Goal: Information Seeking & Learning: Learn about a topic

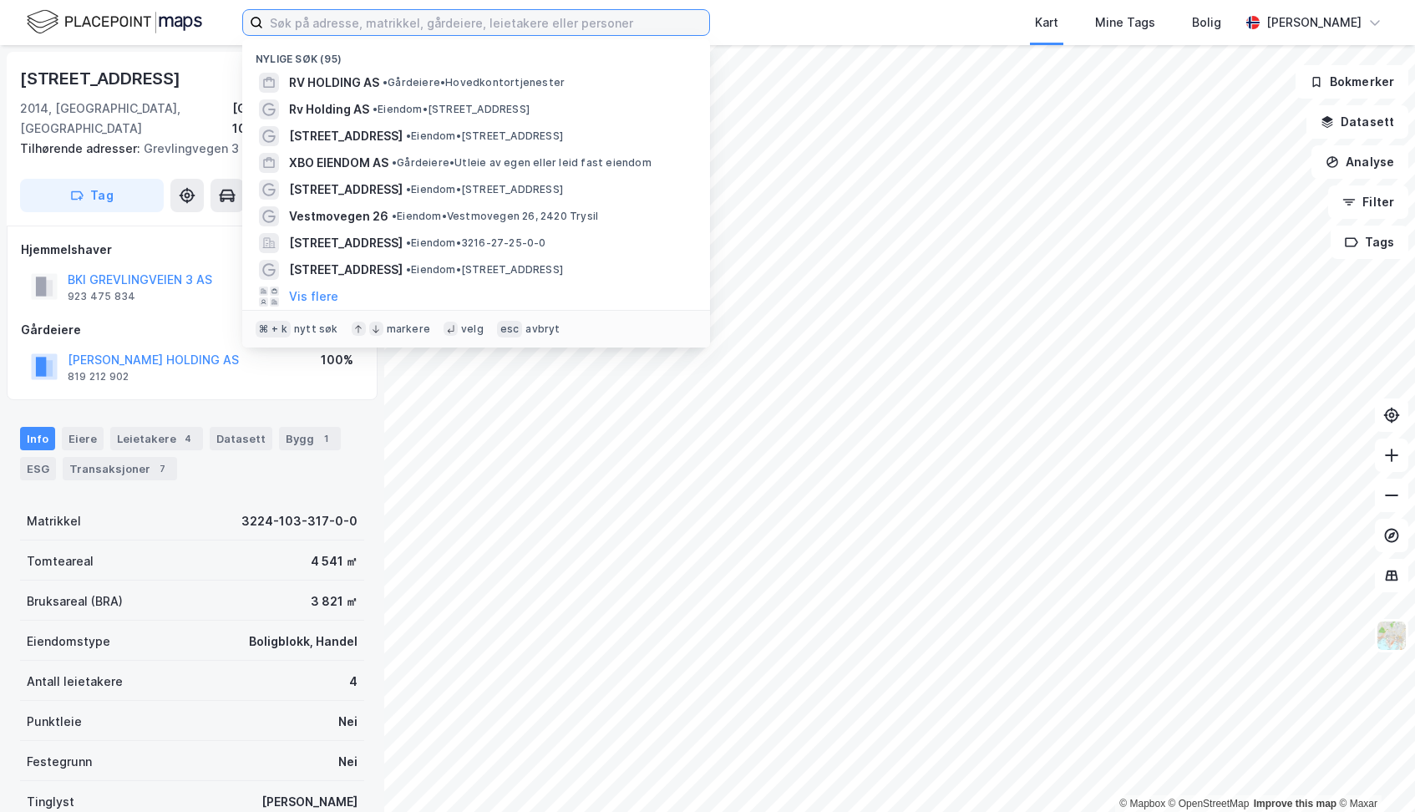
click at [474, 26] on input at bounding box center [486, 22] width 446 height 25
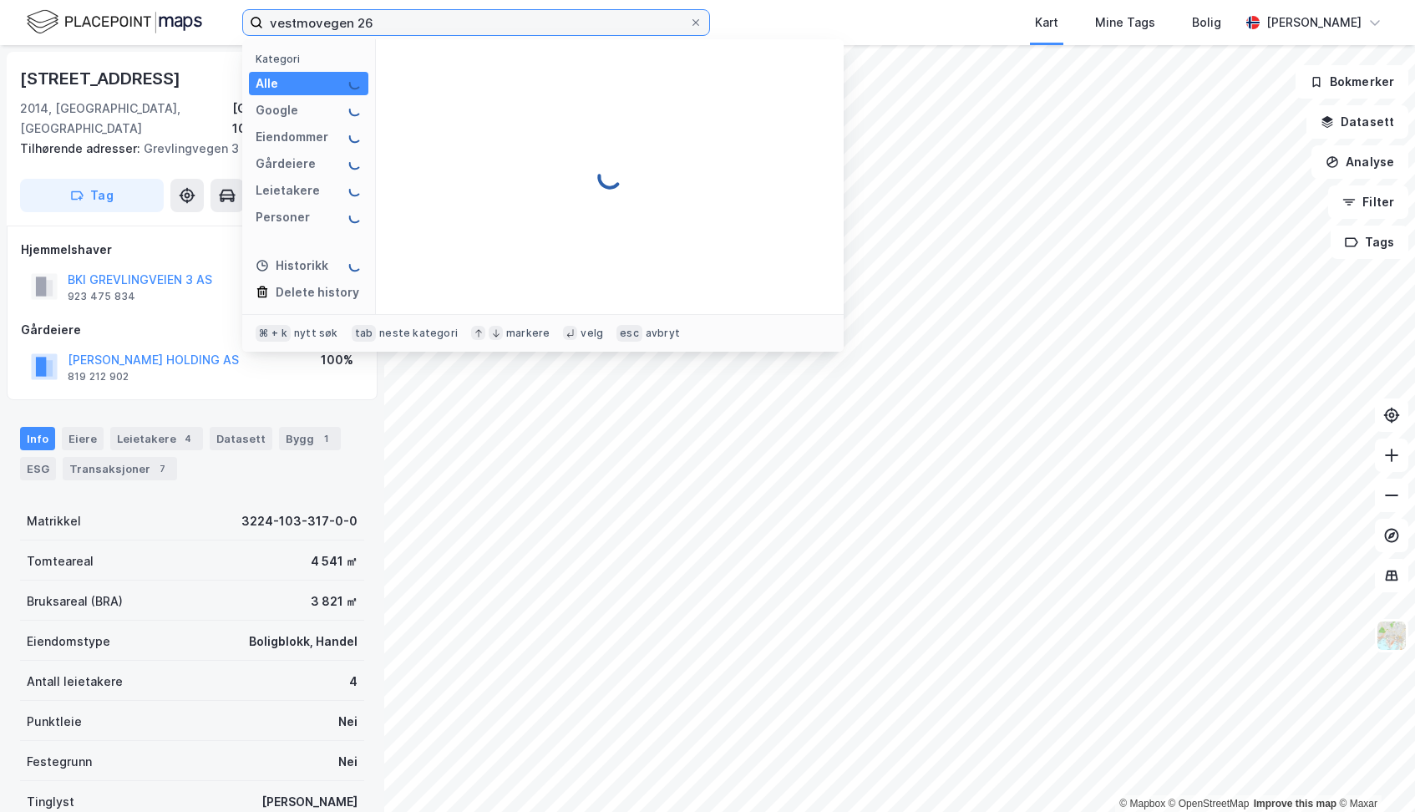
type input "vestmovegen 26"
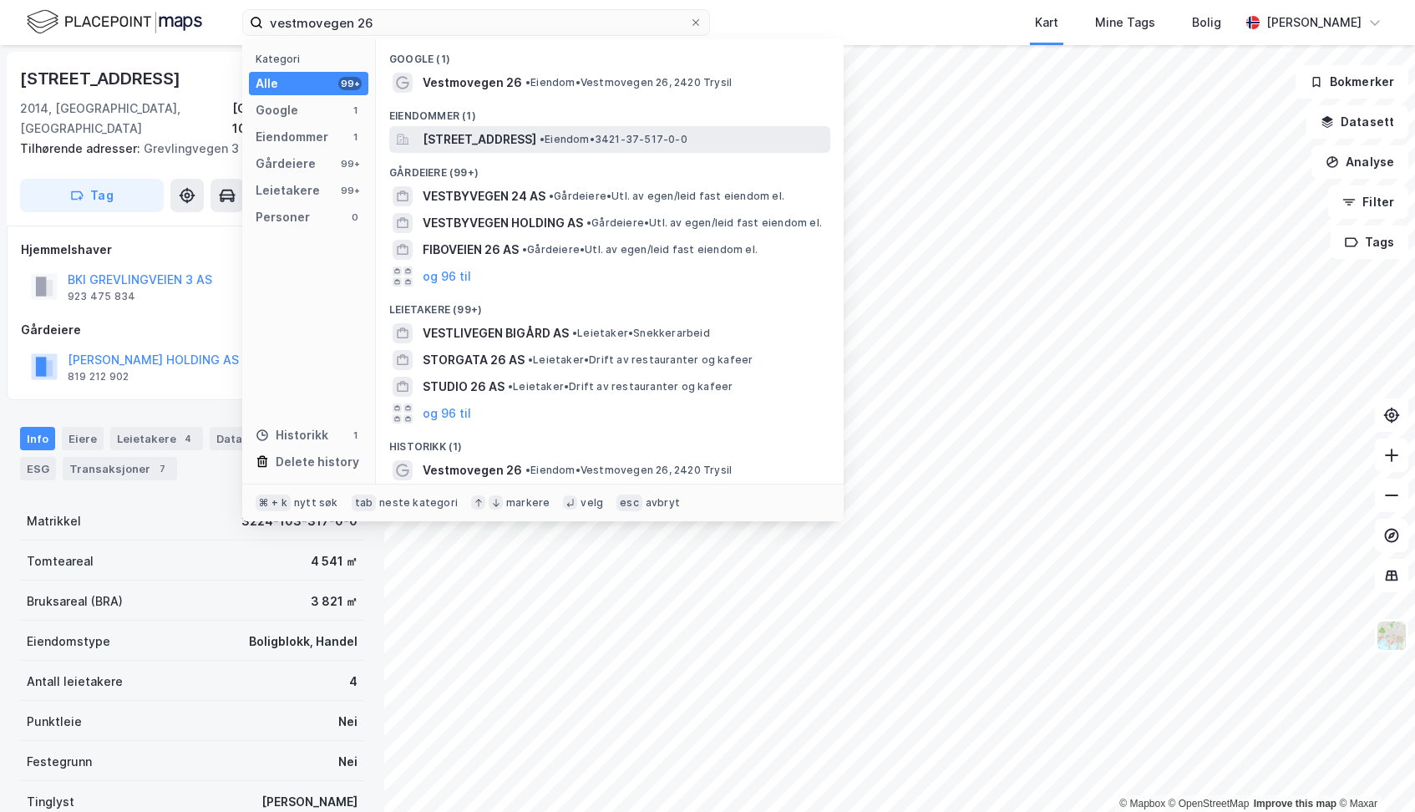
click at [467, 145] on span "[STREET_ADDRESS]" at bounding box center [480, 140] width 114 height 20
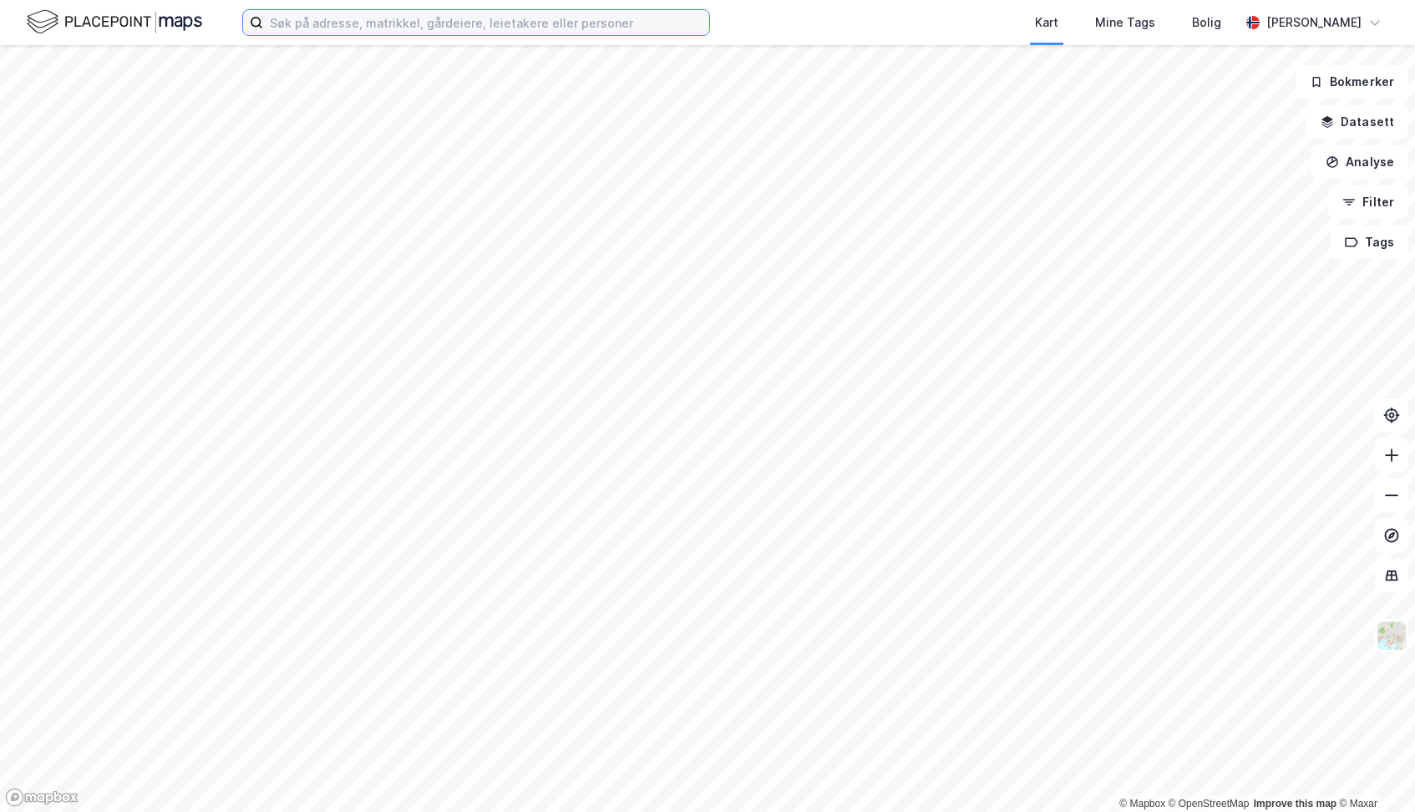
click at [410, 33] on input at bounding box center [486, 22] width 446 height 25
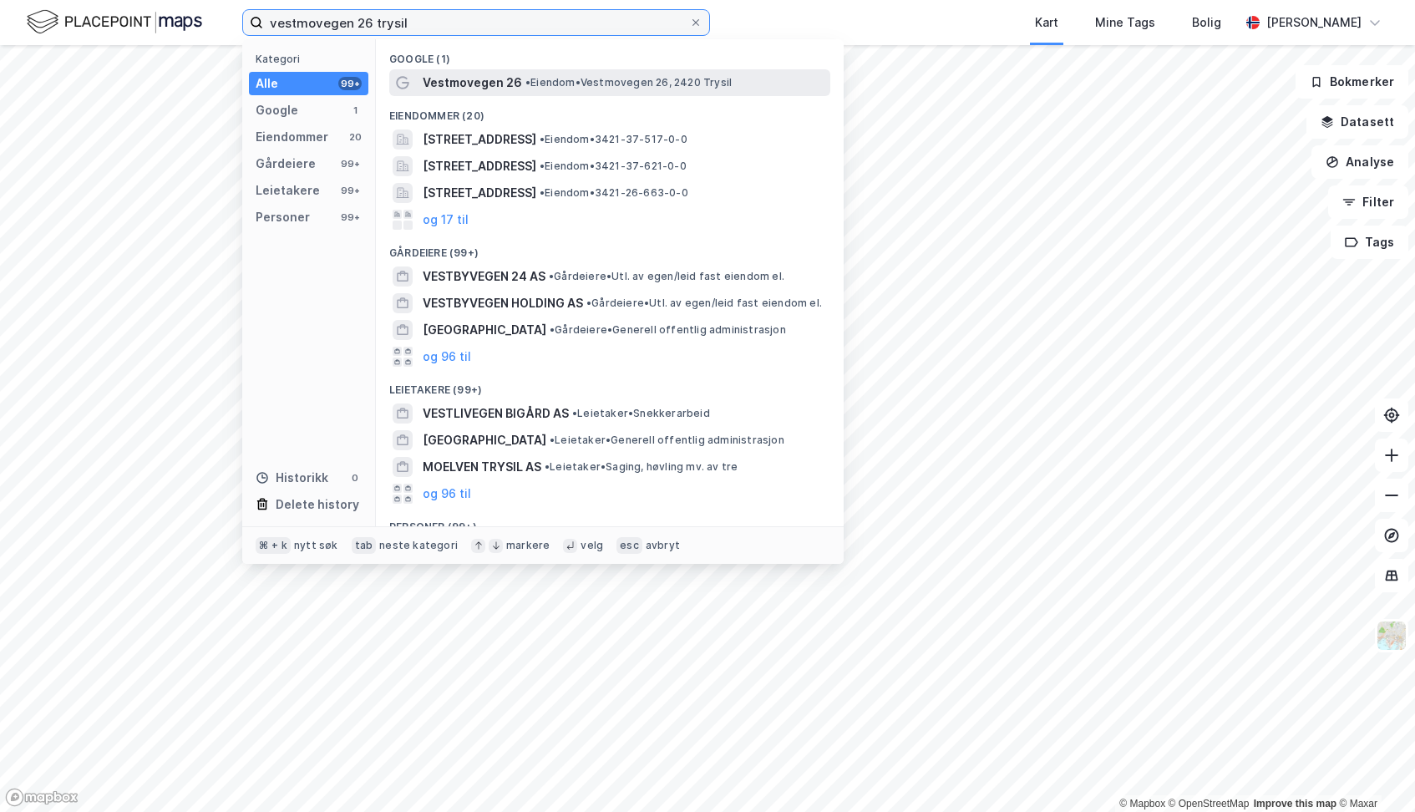
type input "vestmovegen 26 Trysil"
click at [463, 81] on span "Vestmovegen 26" at bounding box center [472, 83] width 99 height 20
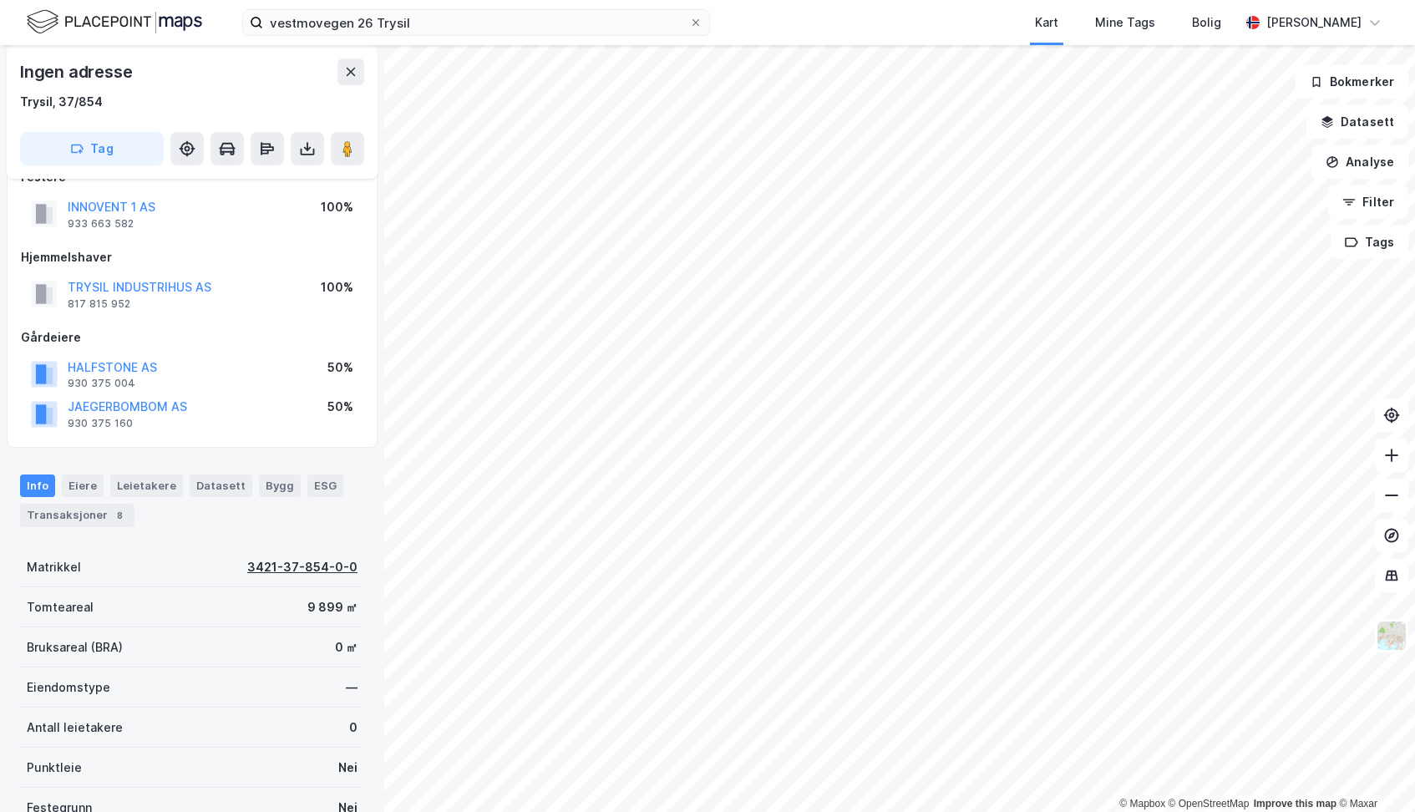
scroll to position [35, 0]
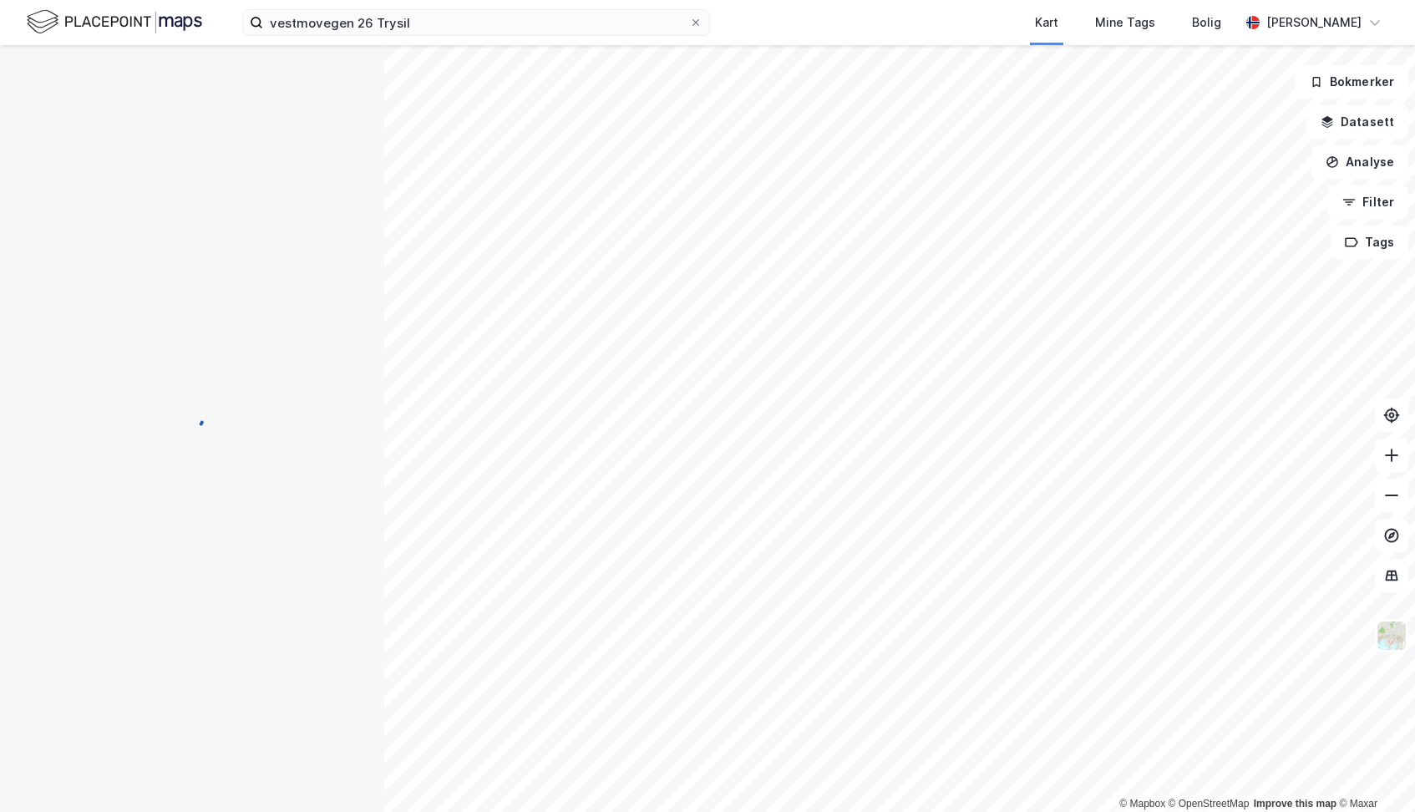
scroll to position [35, 0]
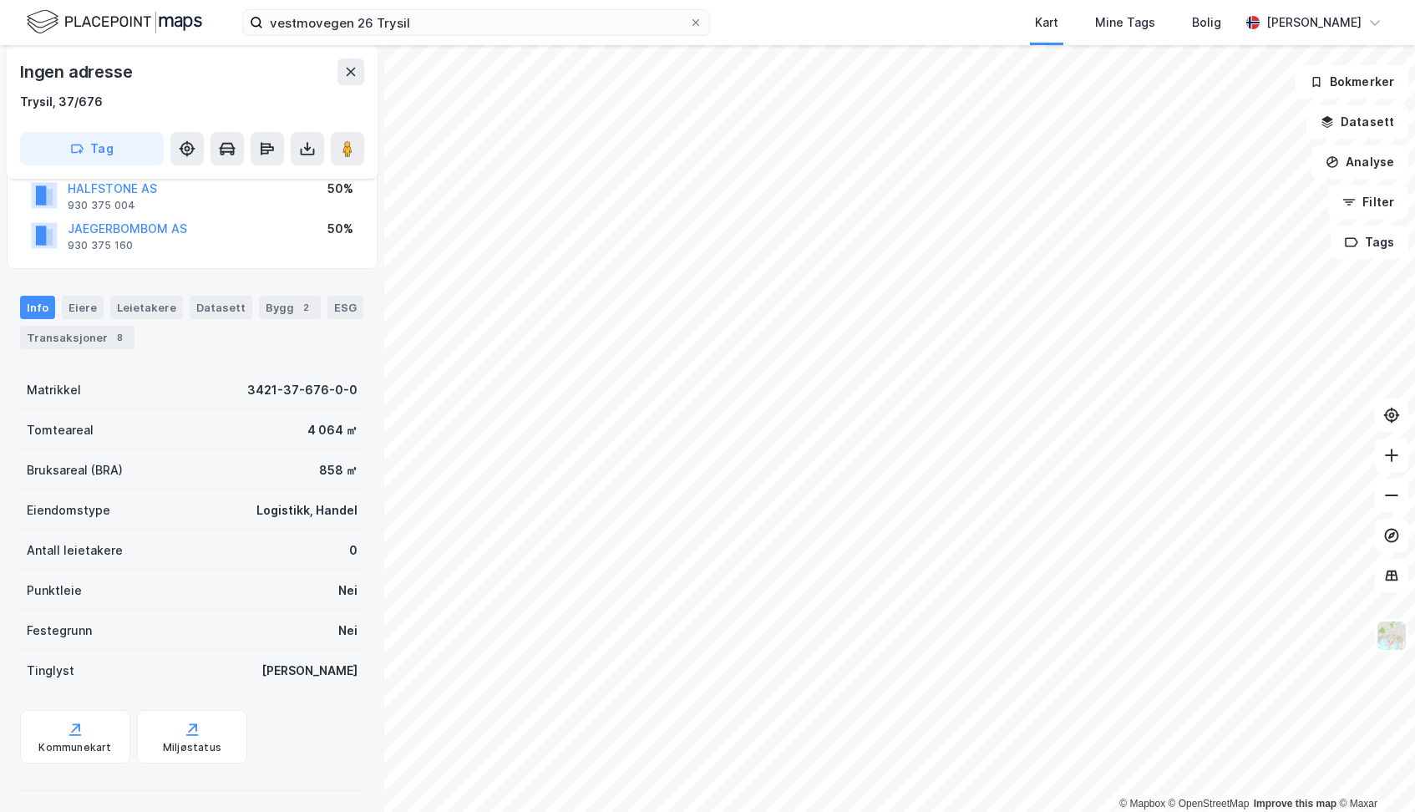
scroll to position [130, 0]
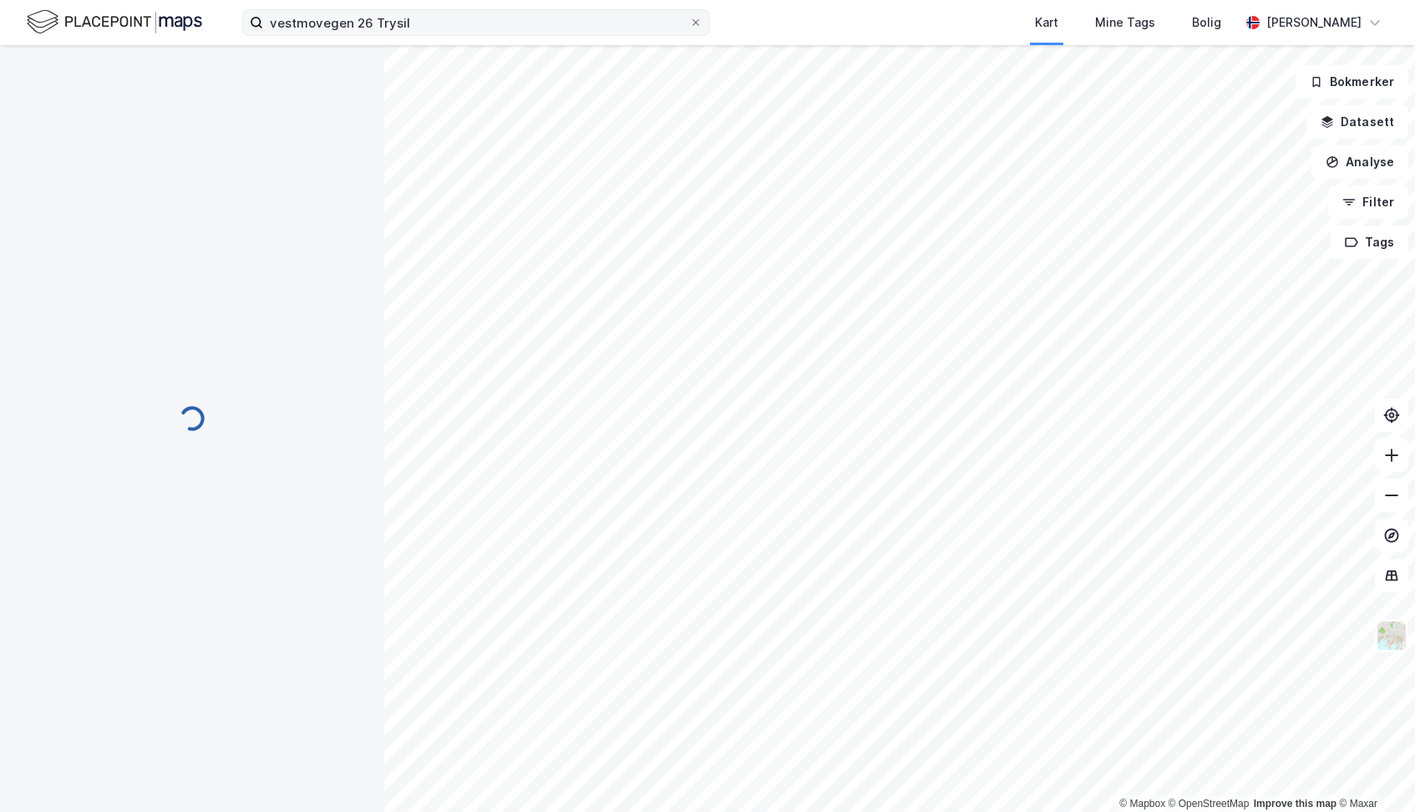
scroll to position [92, 0]
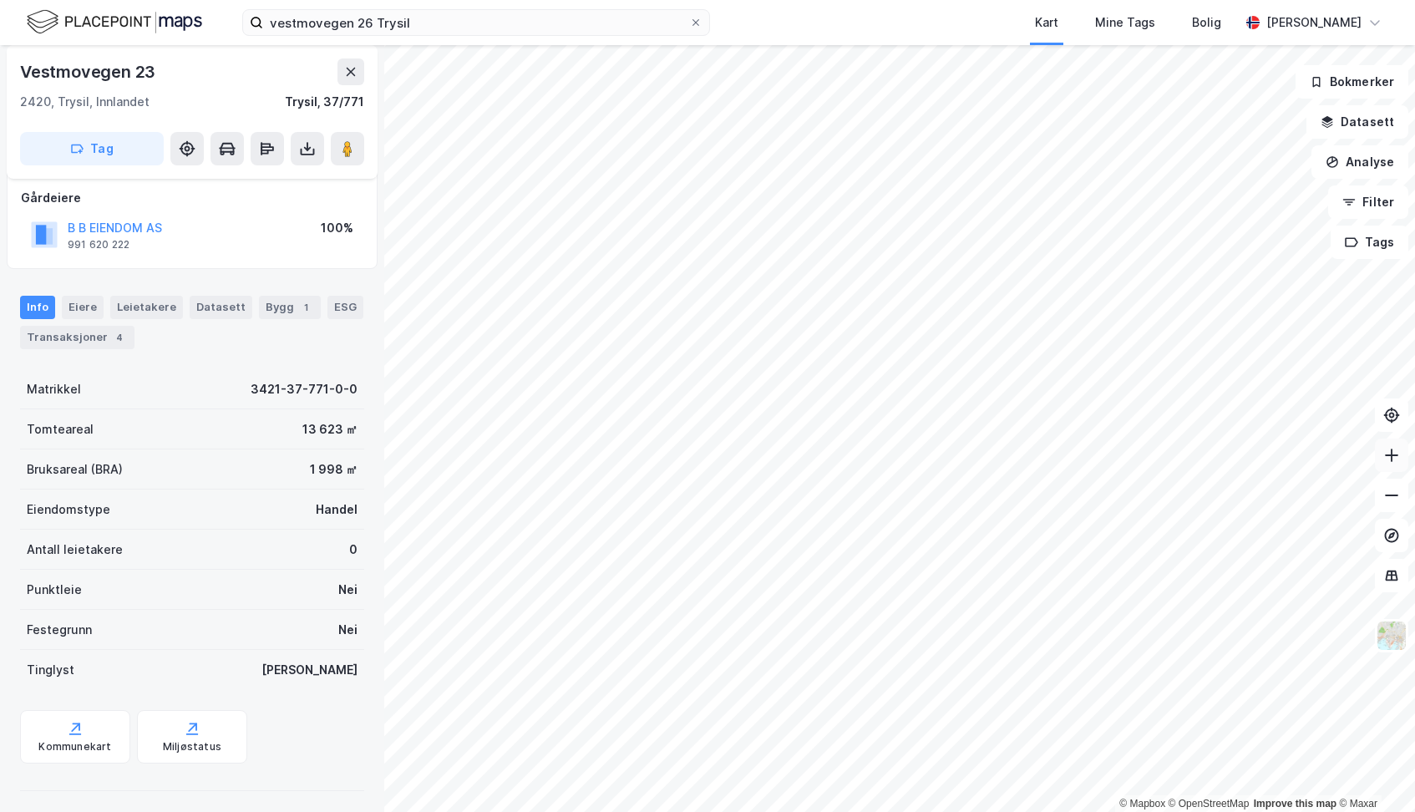
click at [1397, 458] on icon at bounding box center [1392, 455] width 17 height 17
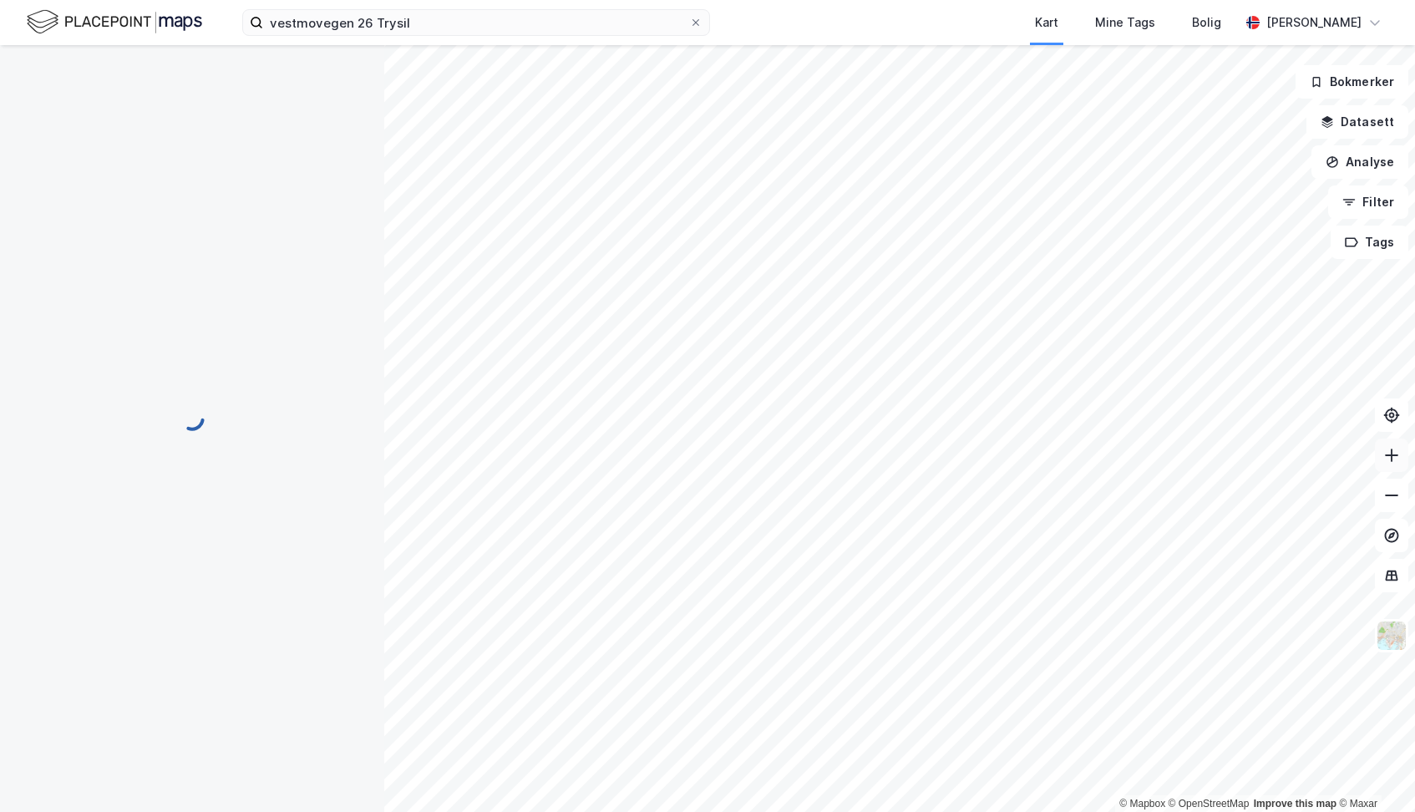
scroll to position [92, 0]
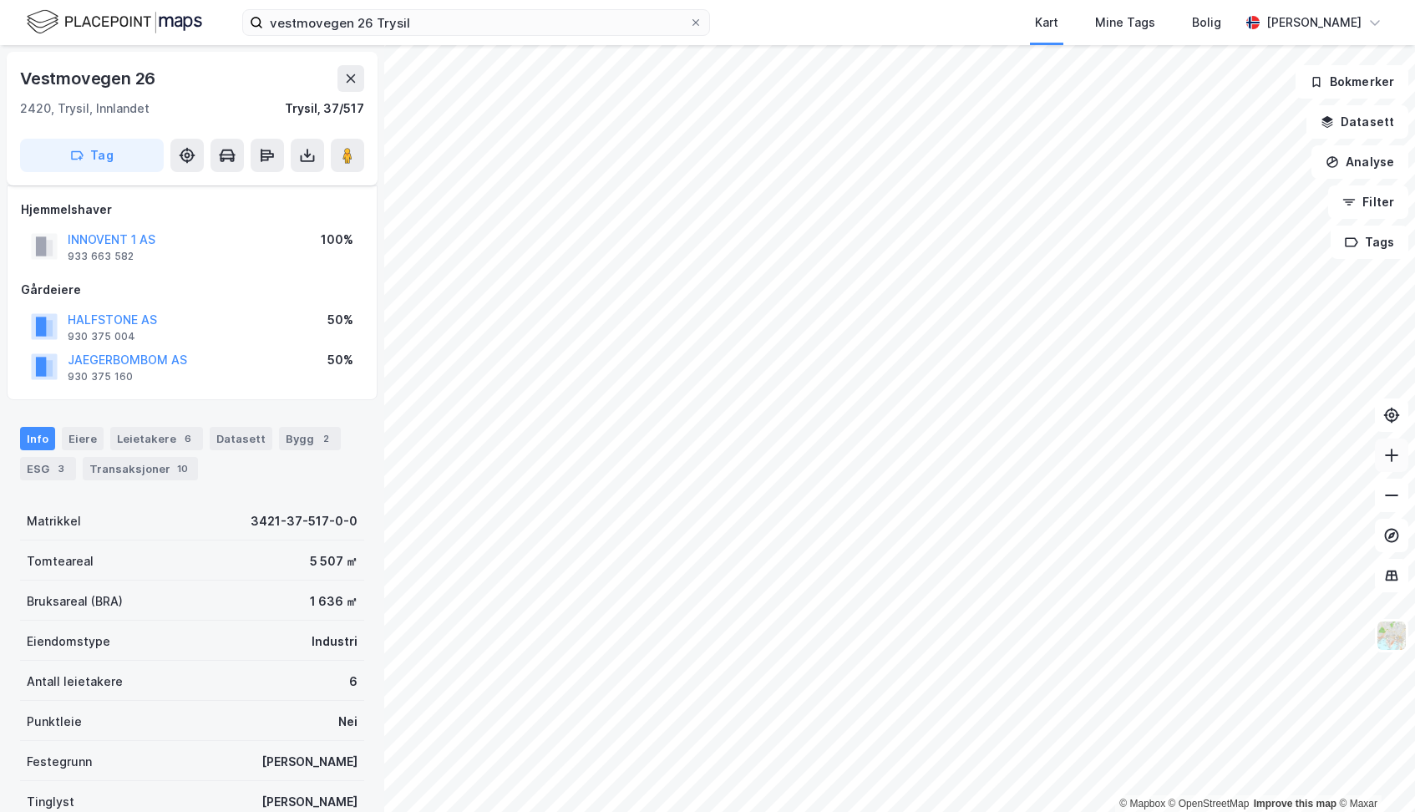
scroll to position [92, 0]
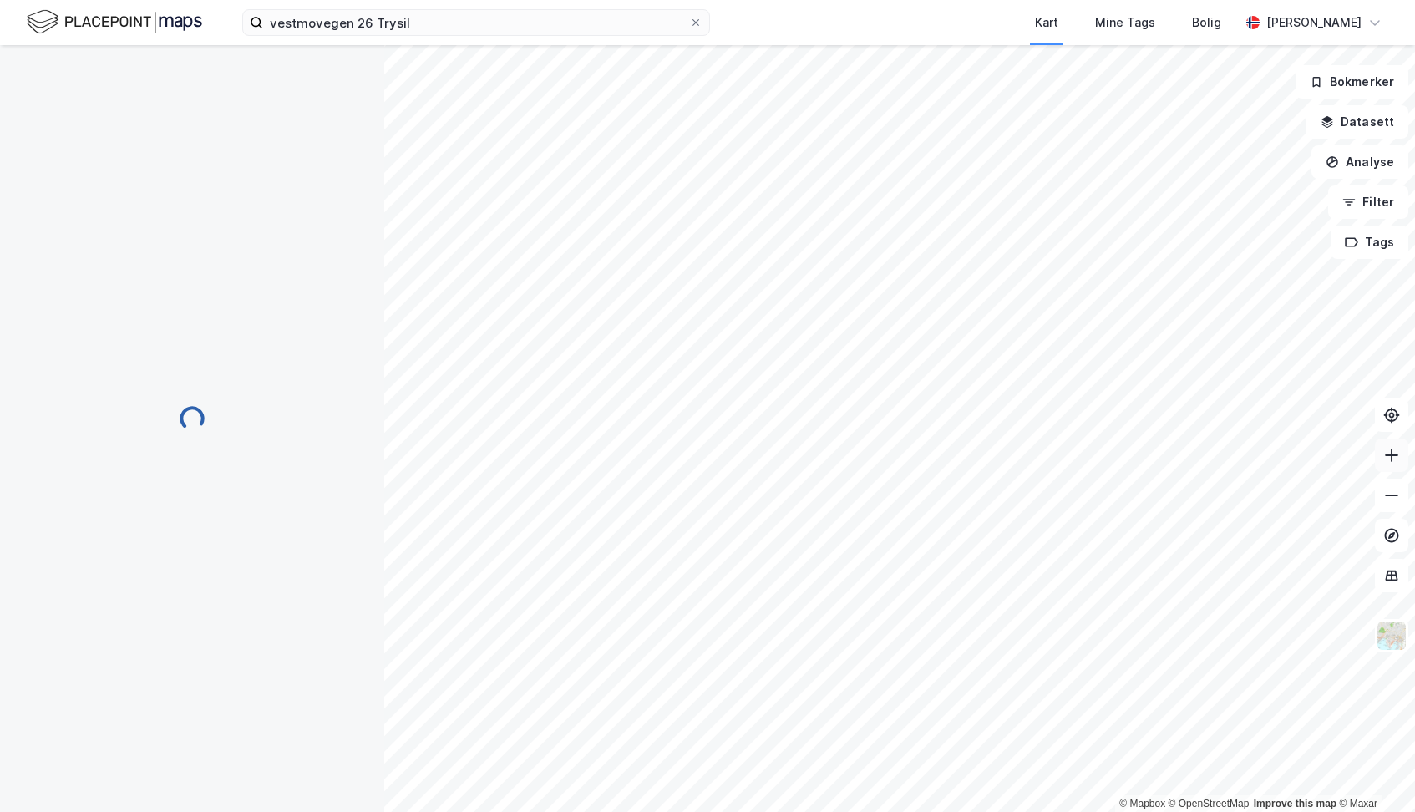
scroll to position [92, 0]
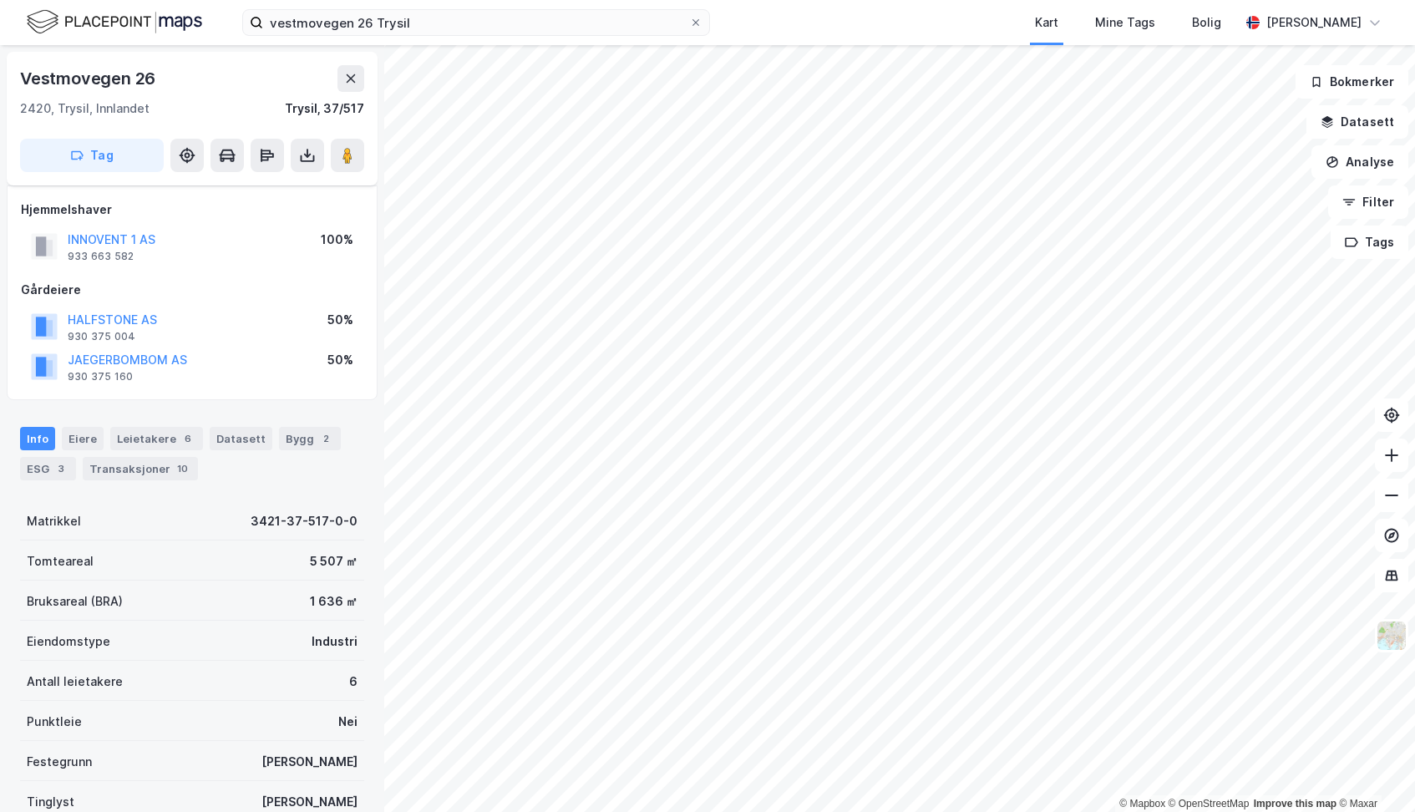
scroll to position [92, 0]
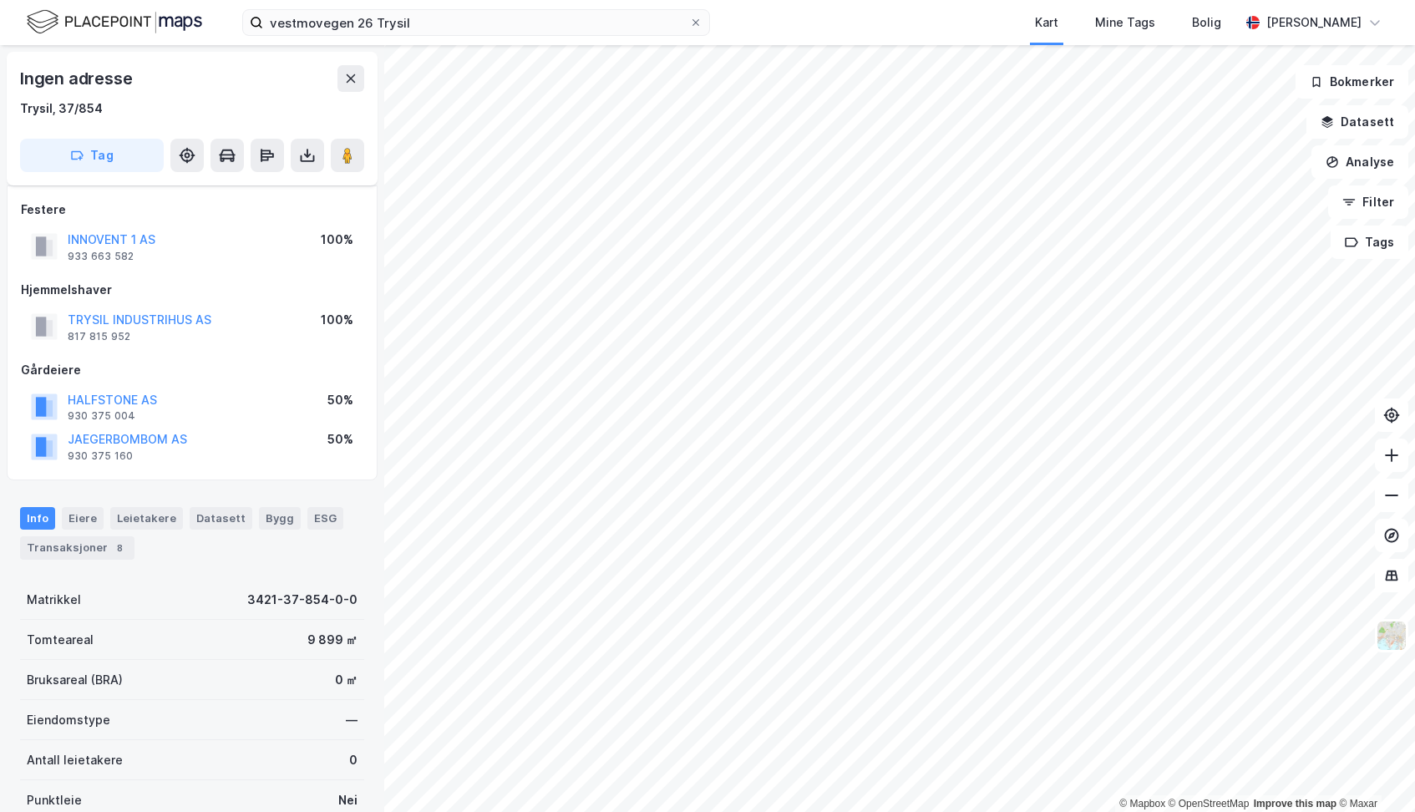
scroll to position [92, 0]
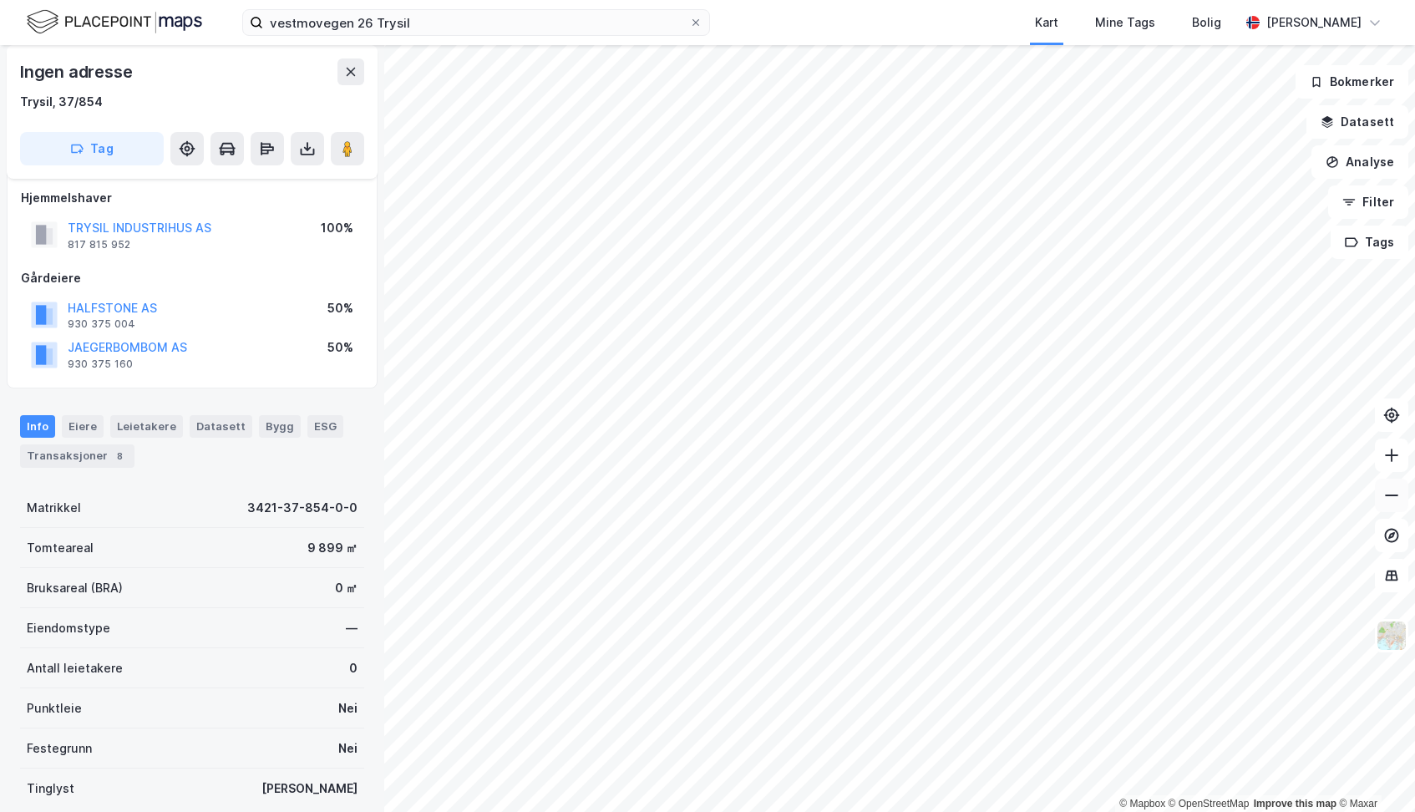
click at [1393, 497] on icon at bounding box center [1392, 495] width 17 height 17
click at [1396, 491] on icon at bounding box center [1392, 495] width 17 height 17
click at [791, 811] on html "vestmovegen 26 Trysil Kart Mine Tags Bolig Andreas Thøgersen © Mapbox © OpenStr…" at bounding box center [707, 406] width 1415 height 812
click at [770, 811] on html "vestmovegen 26 Trysil Kart Mine Tags Bolig Andreas Thøgersen © Mapbox © OpenStr…" at bounding box center [707, 406] width 1415 height 812
click at [516, 8] on div "vestmovegen 26 Trysil Kart Mine Tags Bolig Andreas Thøgersen © Mapbox © OpenStr…" at bounding box center [707, 406] width 1415 height 812
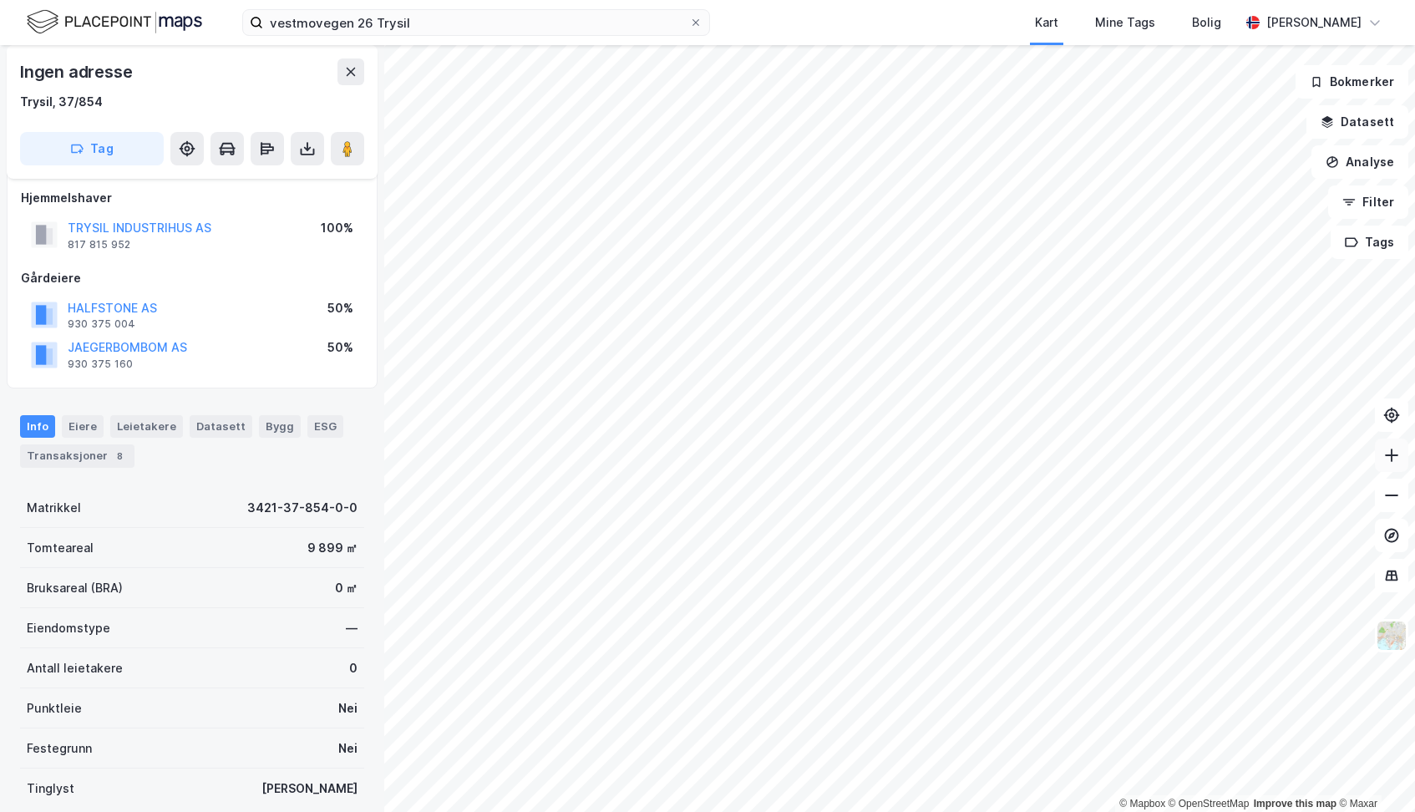
click at [1386, 458] on icon at bounding box center [1392, 455] width 17 height 17
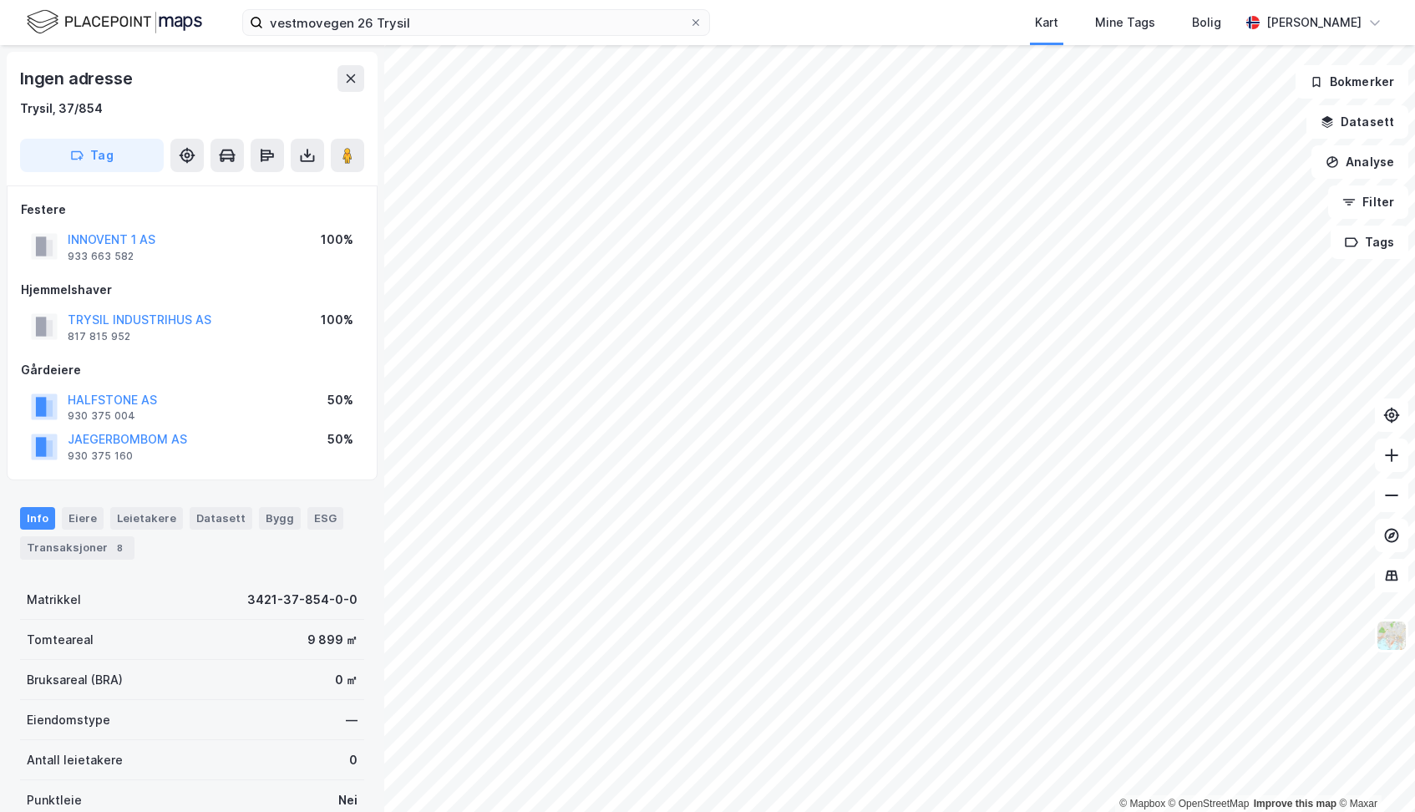
scroll to position [0, 0]
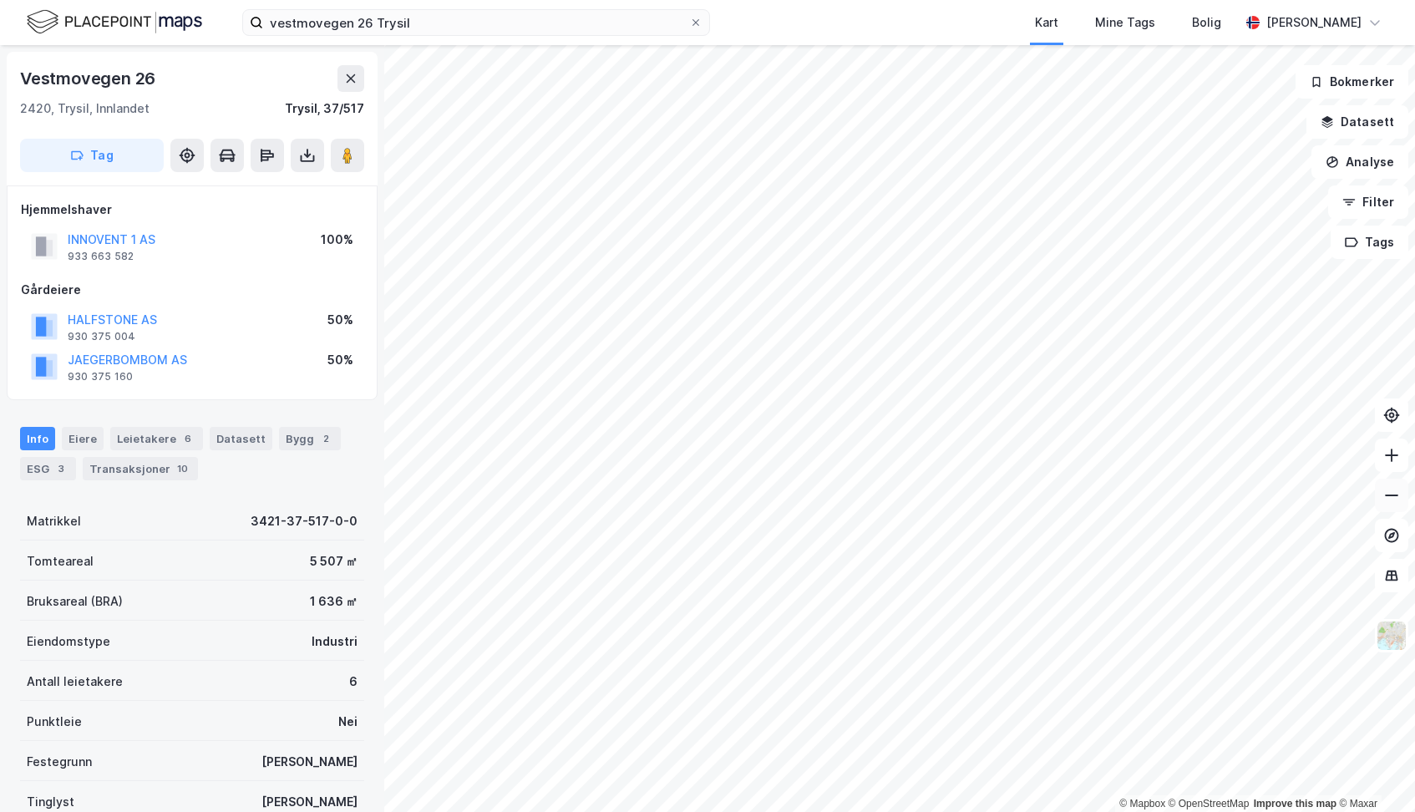
click at [1394, 497] on icon at bounding box center [1392, 495] width 17 height 17
click at [1395, 452] on icon at bounding box center [1392, 455] width 17 height 17
click at [1389, 498] on icon at bounding box center [1392, 495] width 17 height 17
click at [1390, 500] on icon at bounding box center [1392, 495] width 17 height 17
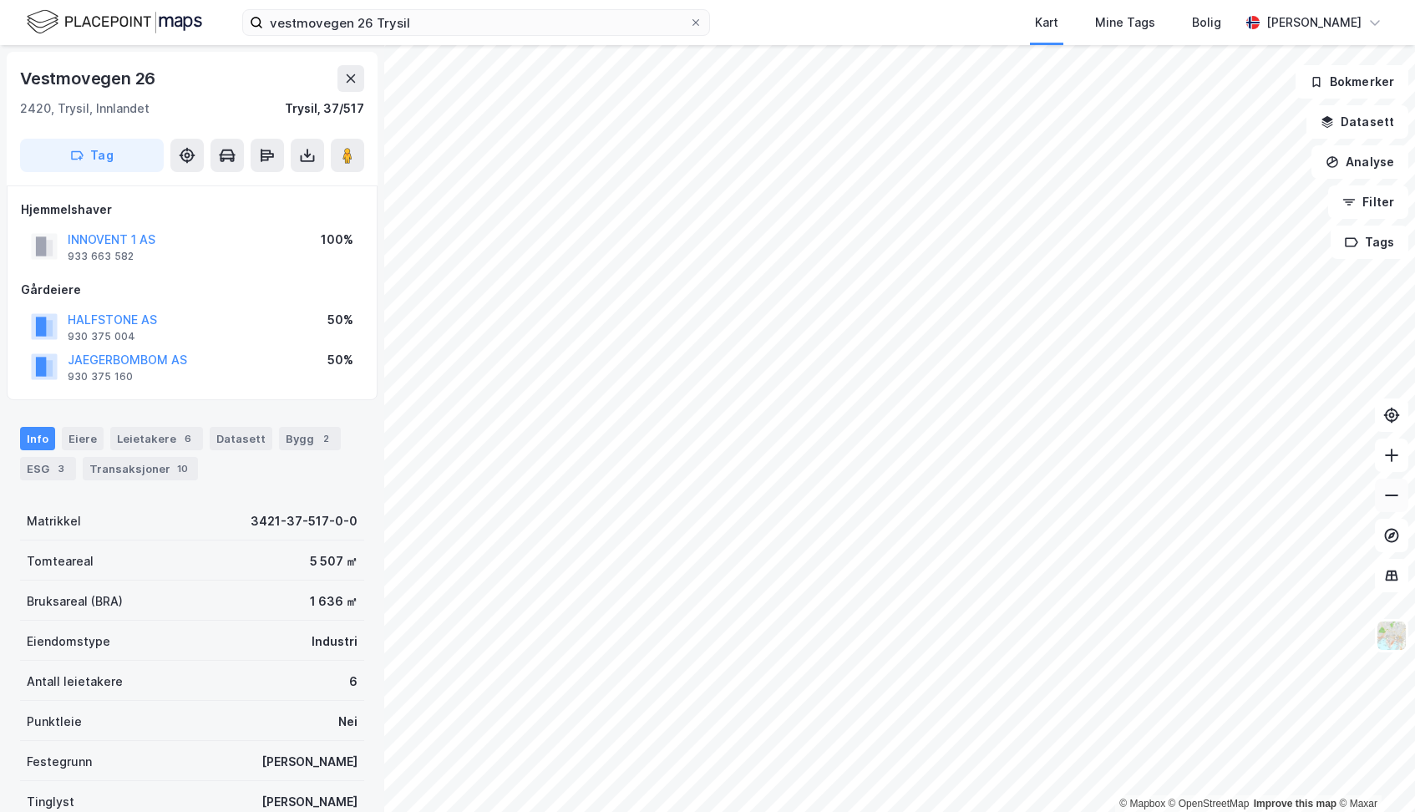
click at [1392, 493] on icon at bounding box center [1392, 495] width 17 height 17
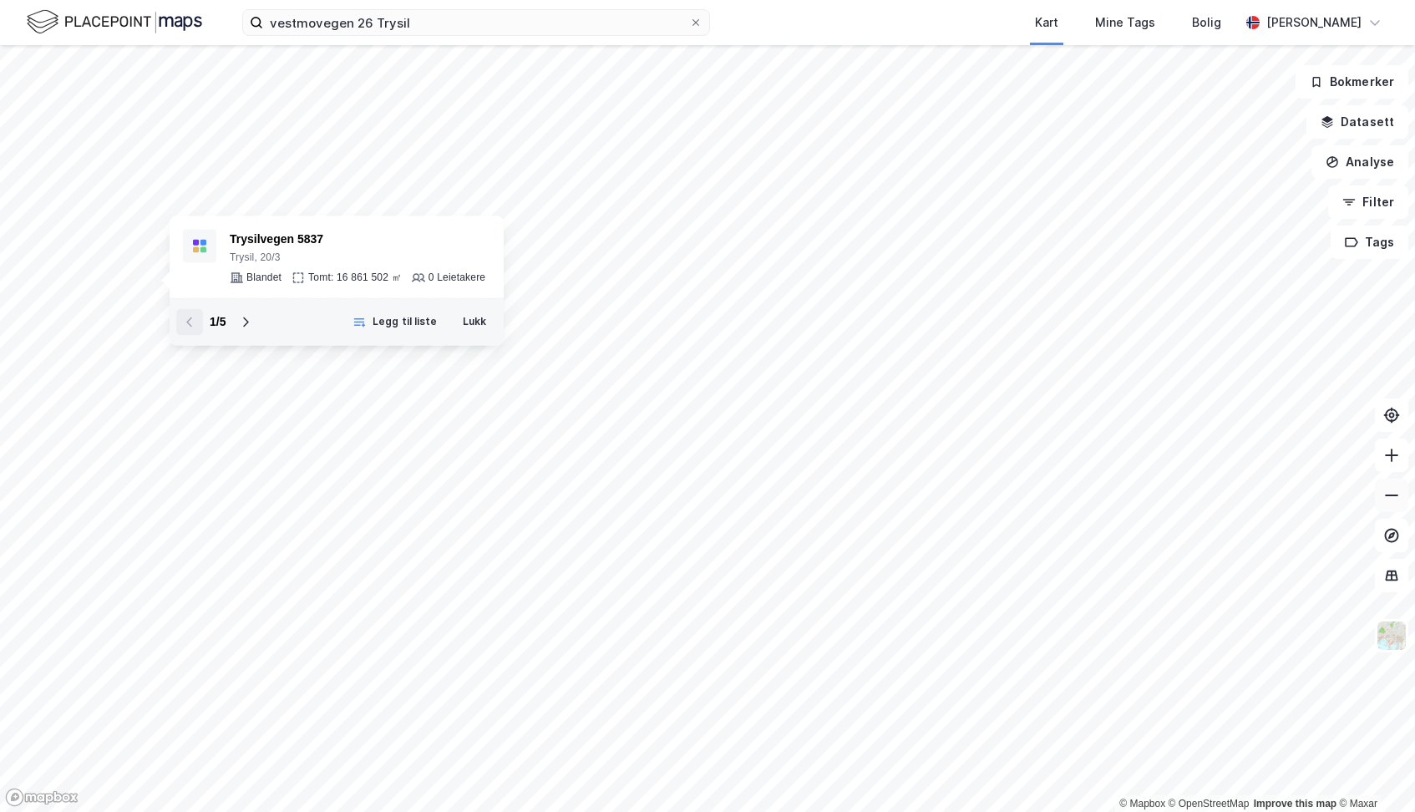
click at [1391, 500] on icon at bounding box center [1392, 495] width 17 height 17
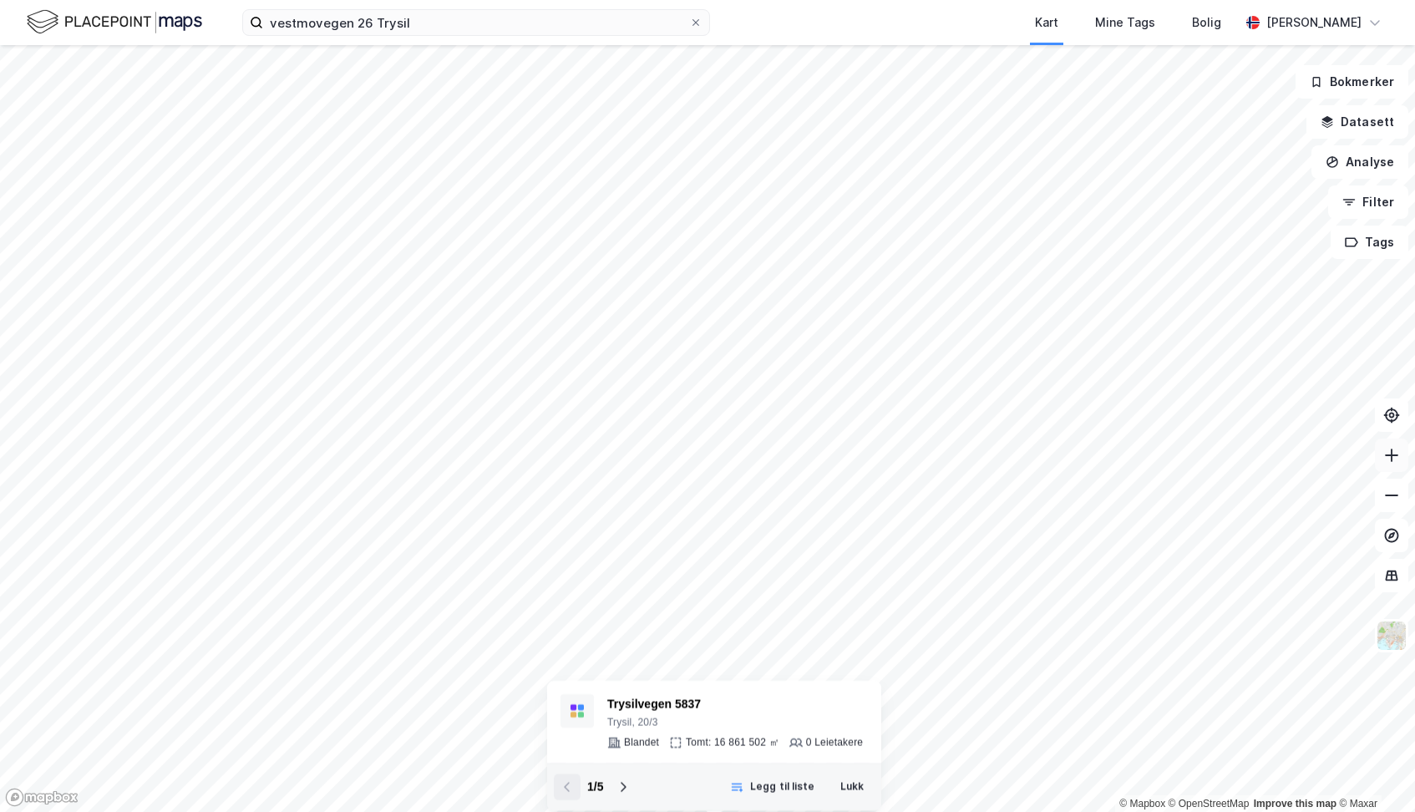
click at [1390, 462] on icon at bounding box center [1392, 455] width 17 height 17
click at [1390, 466] on button at bounding box center [1391, 455] width 33 height 33
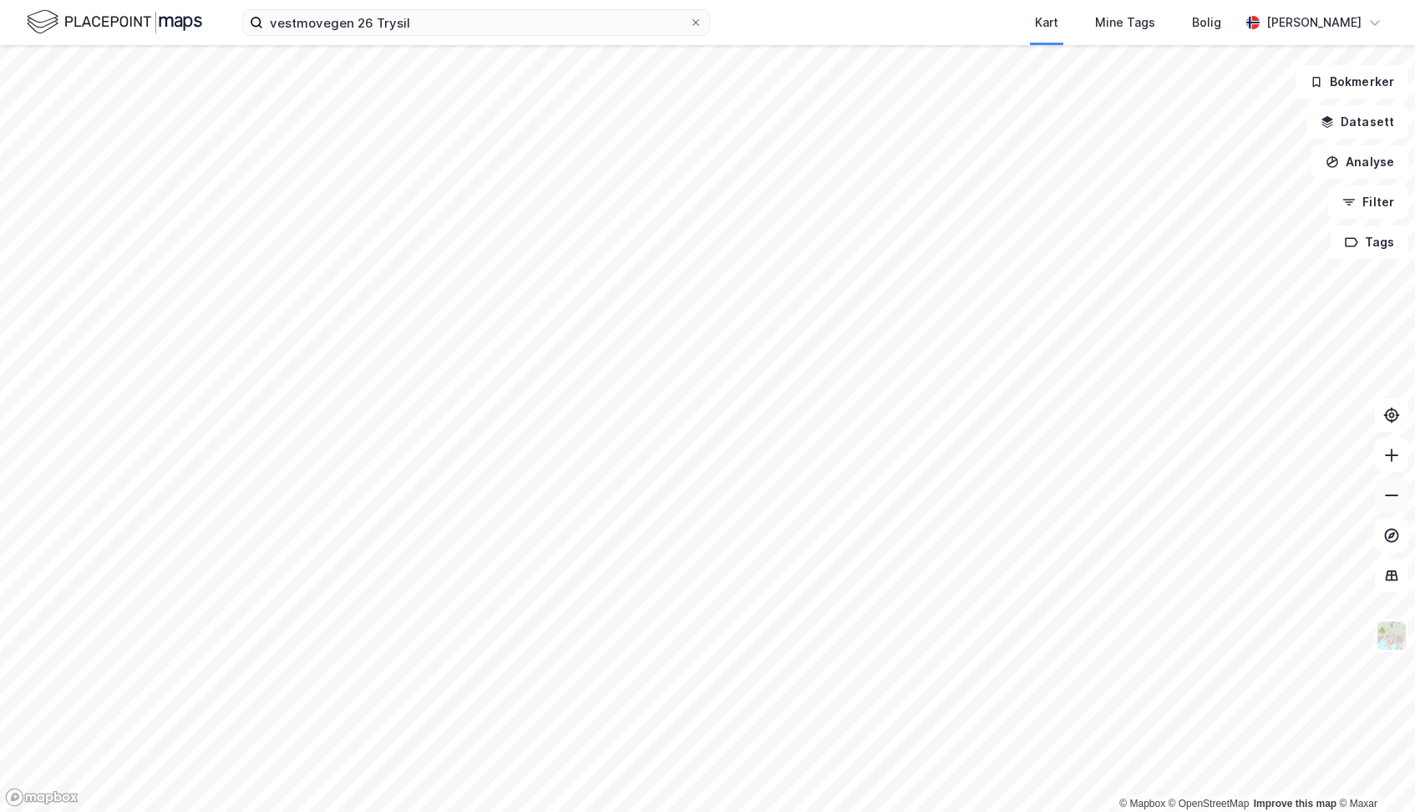
click at [1390, 494] on icon at bounding box center [1392, 495] width 17 height 17
click at [1391, 498] on icon at bounding box center [1392, 495] width 17 height 17
click at [1394, 454] on icon at bounding box center [1392, 455] width 17 height 17
click at [307, 1] on div "vestmovegen 26 Trysil Kart Mine Tags Bolig Andreas Thøgersen © Mapbox © OpenStr…" at bounding box center [707, 406] width 1415 height 812
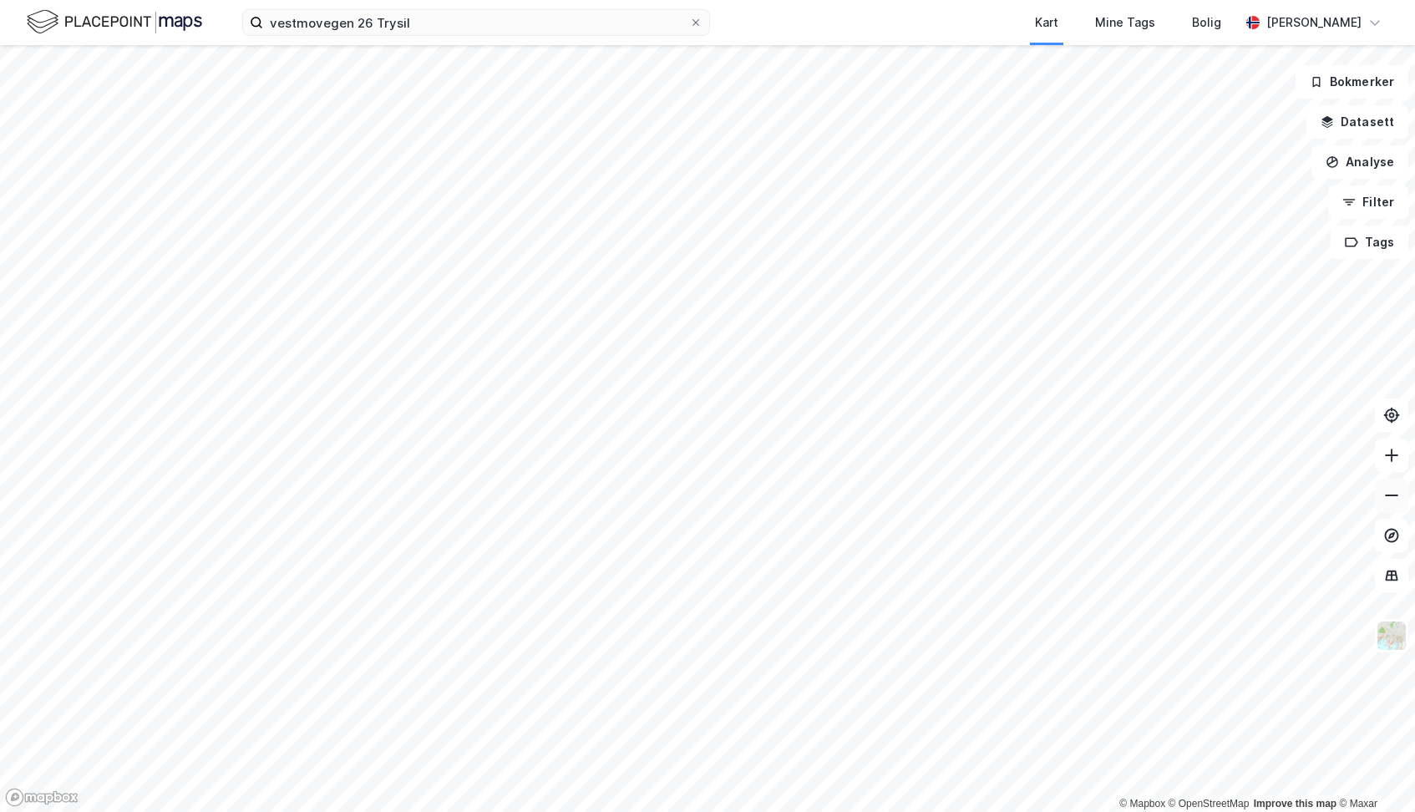
click at [1385, 500] on icon at bounding box center [1392, 495] width 17 height 17
click at [392, 39] on div "vestmovegen 26 Trysil Kart Mine Tags Bolig Andreas Thøgersen © Mapbox © OpenStr…" at bounding box center [707, 406] width 1415 height 812
click at [1398, 498] on icon at bounding box center [1392, 495] width 17 height 17
click at [1394, 465] on button at bounding box center [1391, 455] width 33 height 33
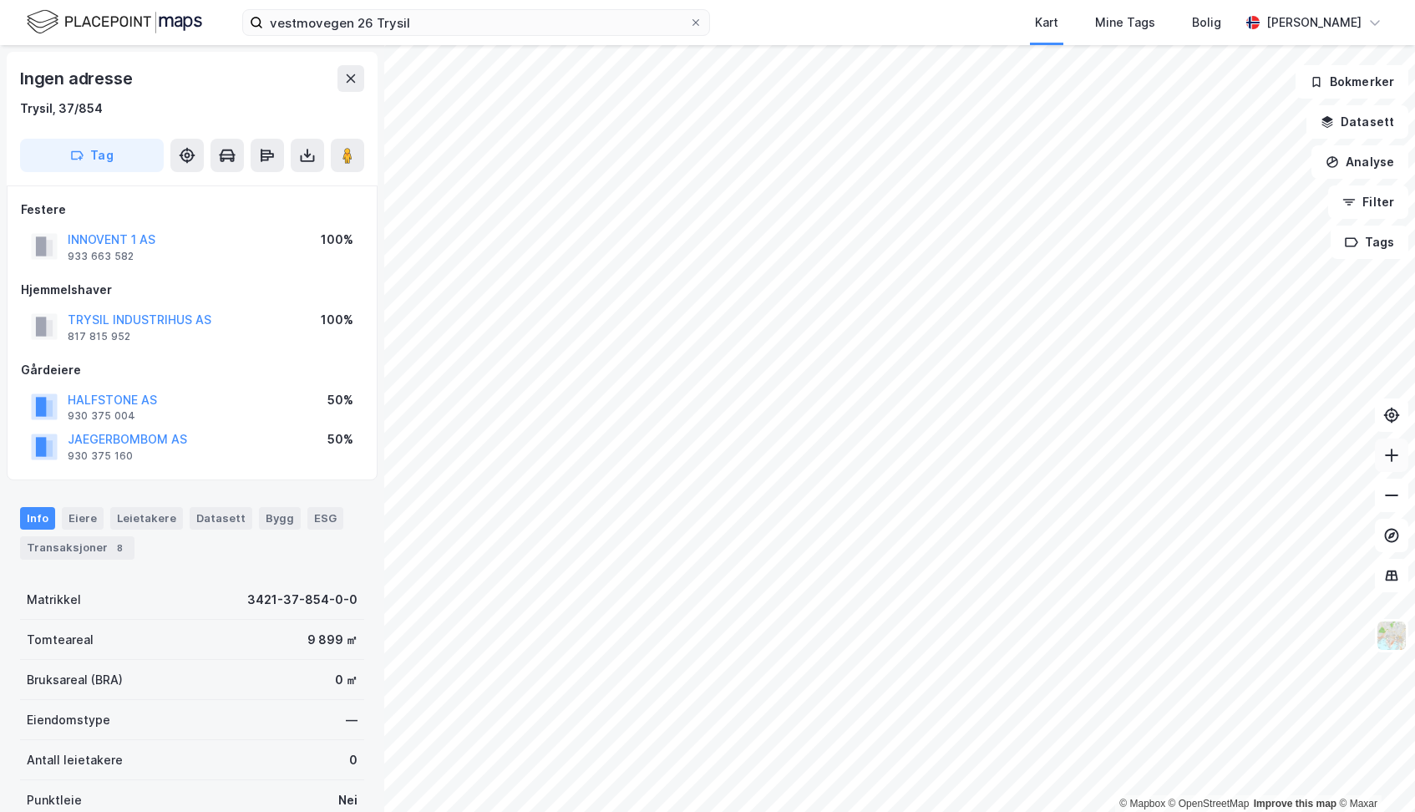
click at [1388, 458] on icon at bounding box center [1392, 455] width 17 height 17
